Goal: Answer question/provide support: Answer question/provide support

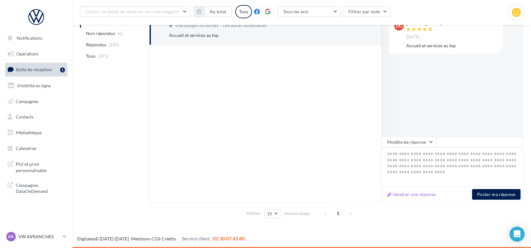
scroll to position [104, 0]
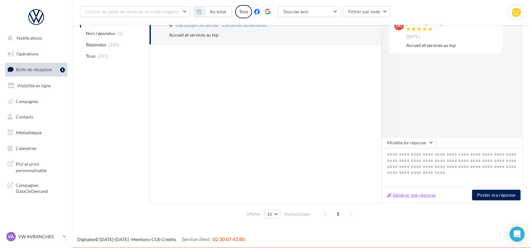
click at [421, 197] on button "Générer une réponse" at bounding box center [411, 195] width 54 height 8
click at [420, 194] on button "Générer une réponse" at bounding box center [411, 195] width 54 height 8
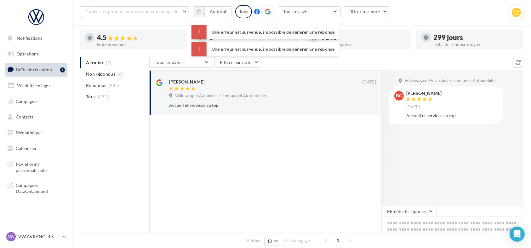
scroll to position [34, 0]
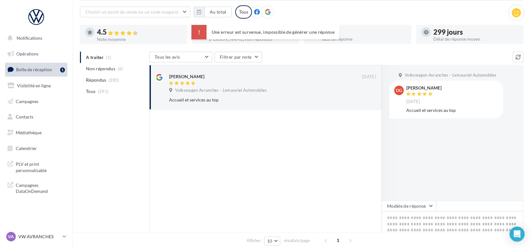
click at [350, 139] on div at bounding box center [265, 188] width 232 height 157
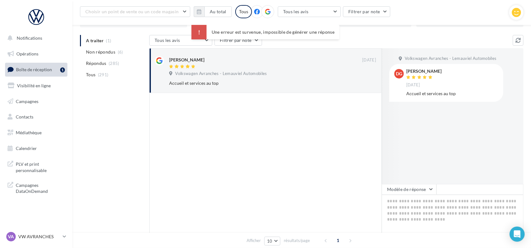
scroll to position [56, 0]
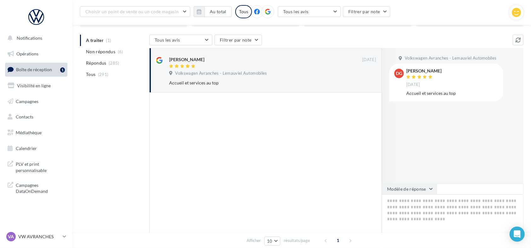
click at [395, 186] on button "Modèle de réponse" at bounding box center [409, 189] width 55 height 11
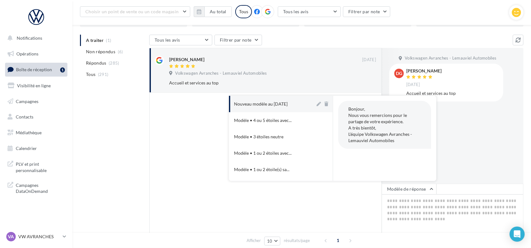
click at [273, 106] on div "Nouveau modèle au [DATE]" at bounding box center [261, 104] width 54 height 6
type textarea "**********"
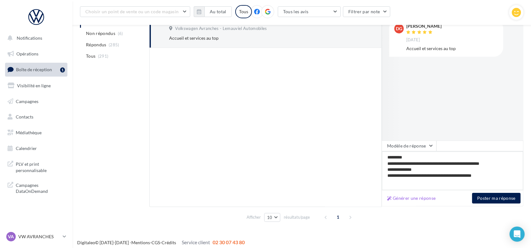
scroll to position [105, 0]
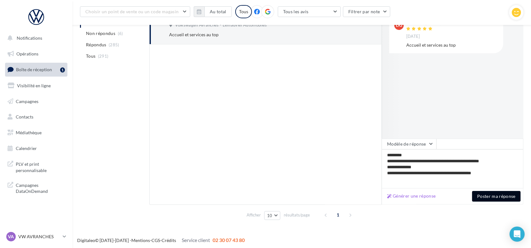
click at [490, 200] on button "Poster ma réponse" at bounding box center [496, 196] width 48 height 11
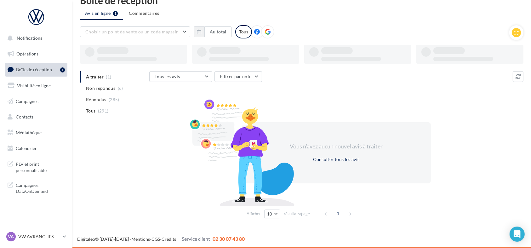
scroll to position [15, 0]
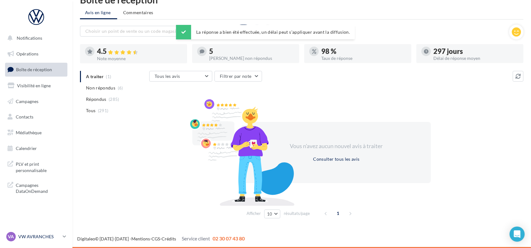
click at [33, 235] on p "VW AVRANCHES" at bounding box center [39, 236] width 42 height 6
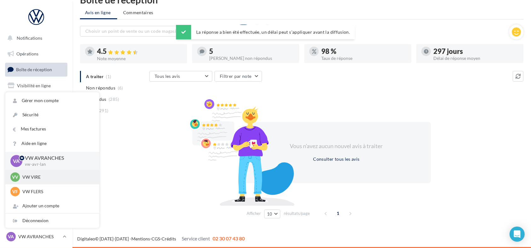
click at [48, 179] on p "VW VIRE" at bounding box center [56, 177] width 69 height 6
